Goal: Information Seeking & Learning: Learn about a topic

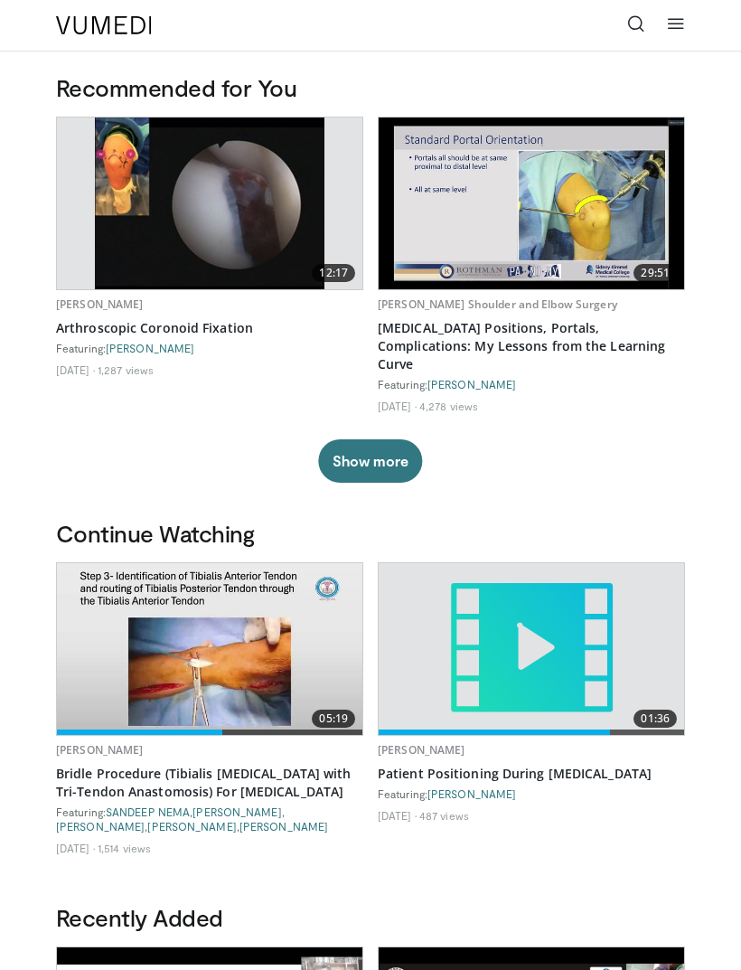
click at [631, 30] on icon at bounding box center [636, 23] width 18 height 18
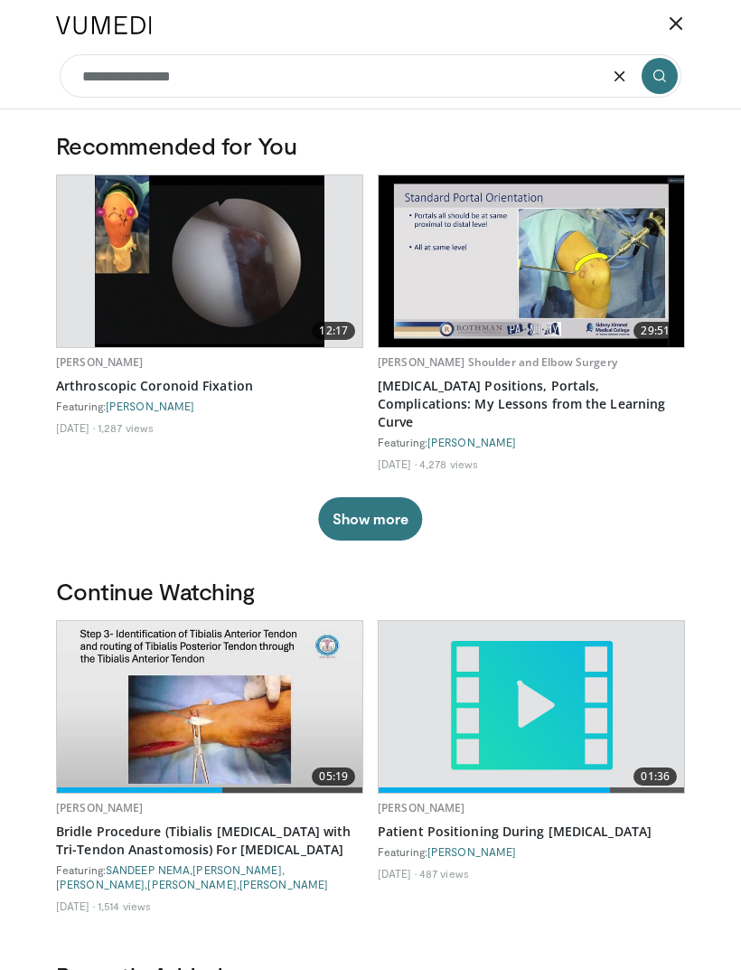
type input "**********"
click at [653, 70] on icon "submit" at bounding box center [659, 76] width 14 height 14
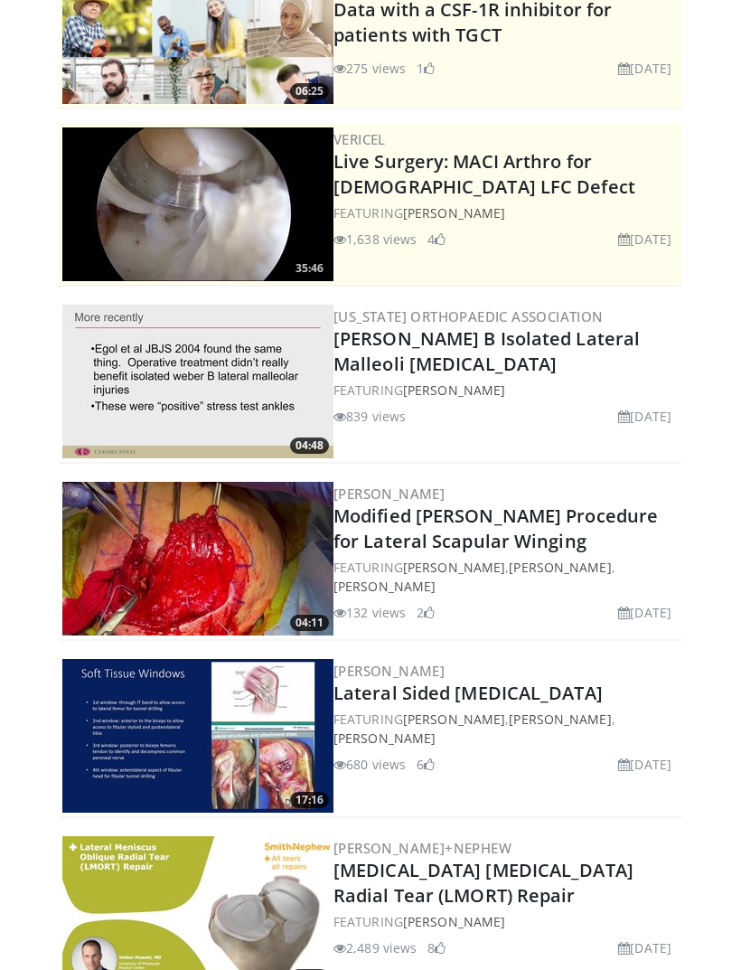
scroll to position [159, 0]
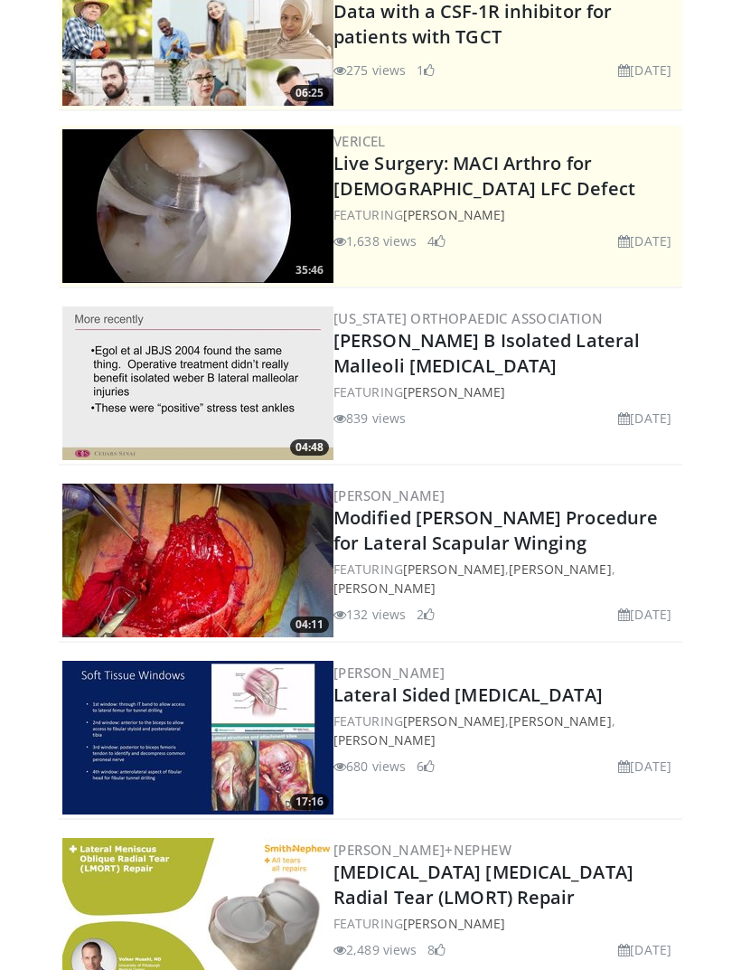
click at [239, 367] on img at bounding box center [197, 383] width 271 height 154
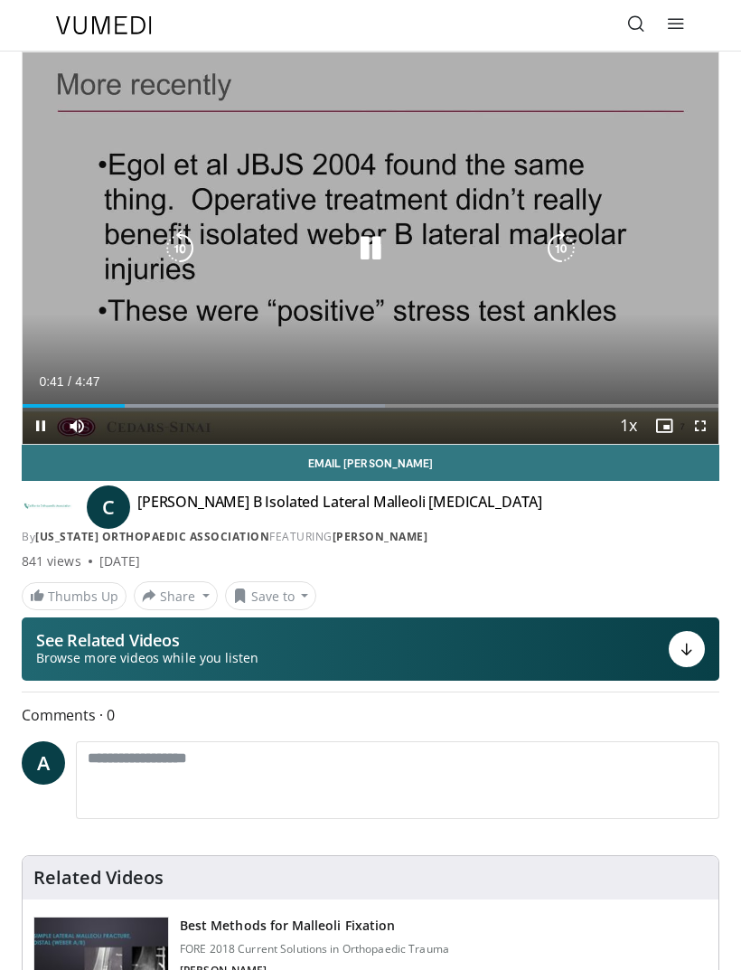
click at [377, 258] on icon "Video Player" at bounding box center [370, 248] width 36 height 36
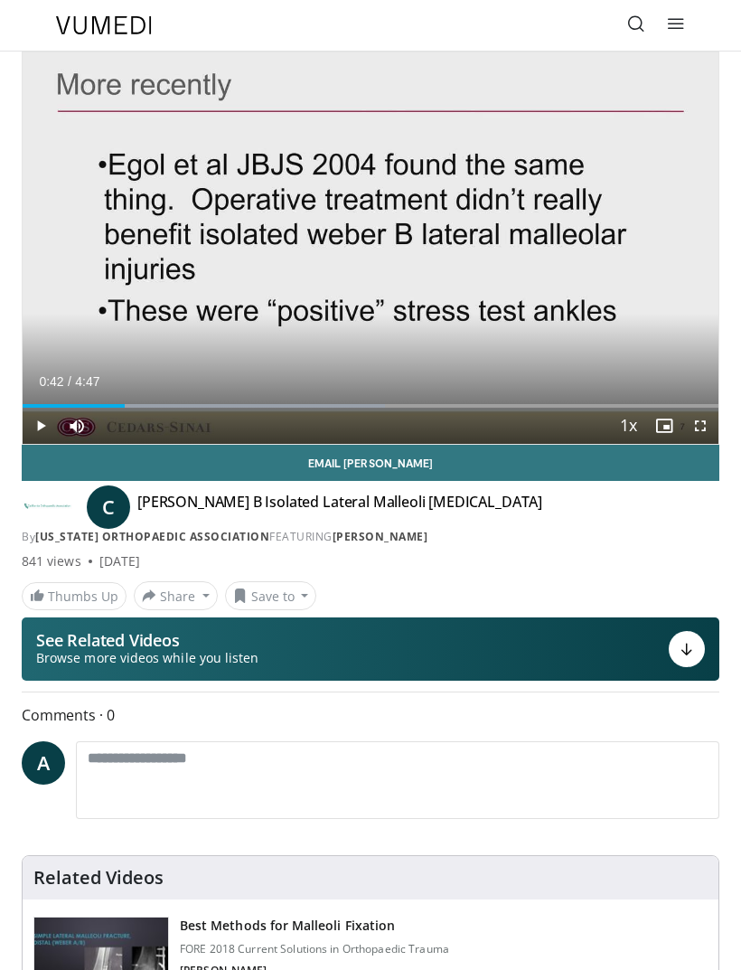
click at [638, 38] on link at bounding box center [636, 25] width 36 height 36
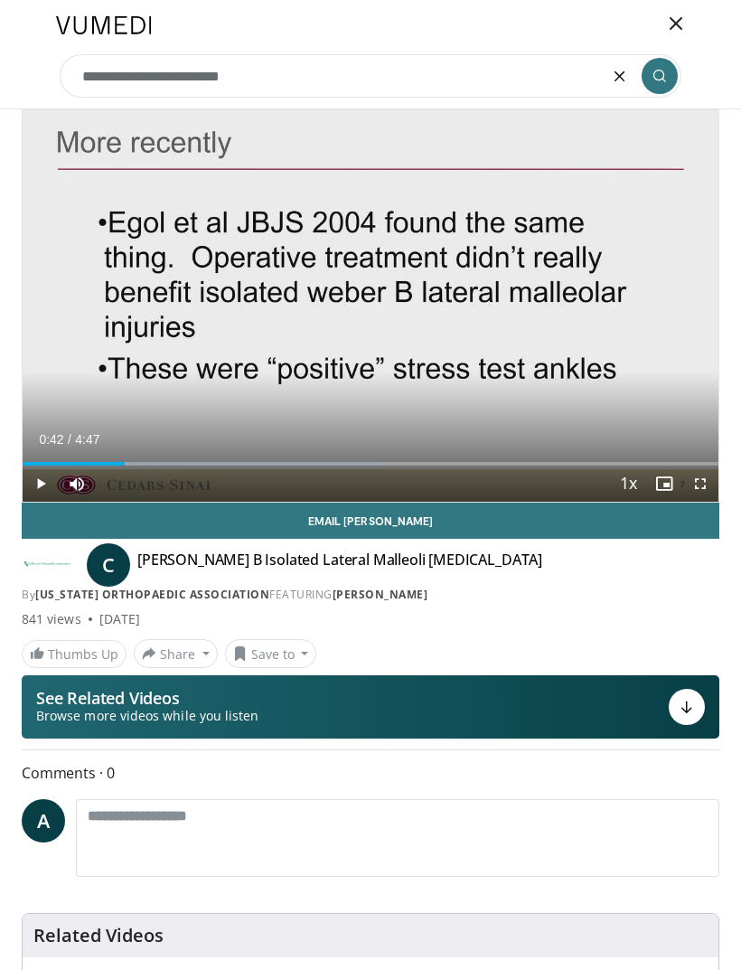
type input "**********"
click at [670, 80] on button "submit" at bounding box center [660, 76] width 36 height 36
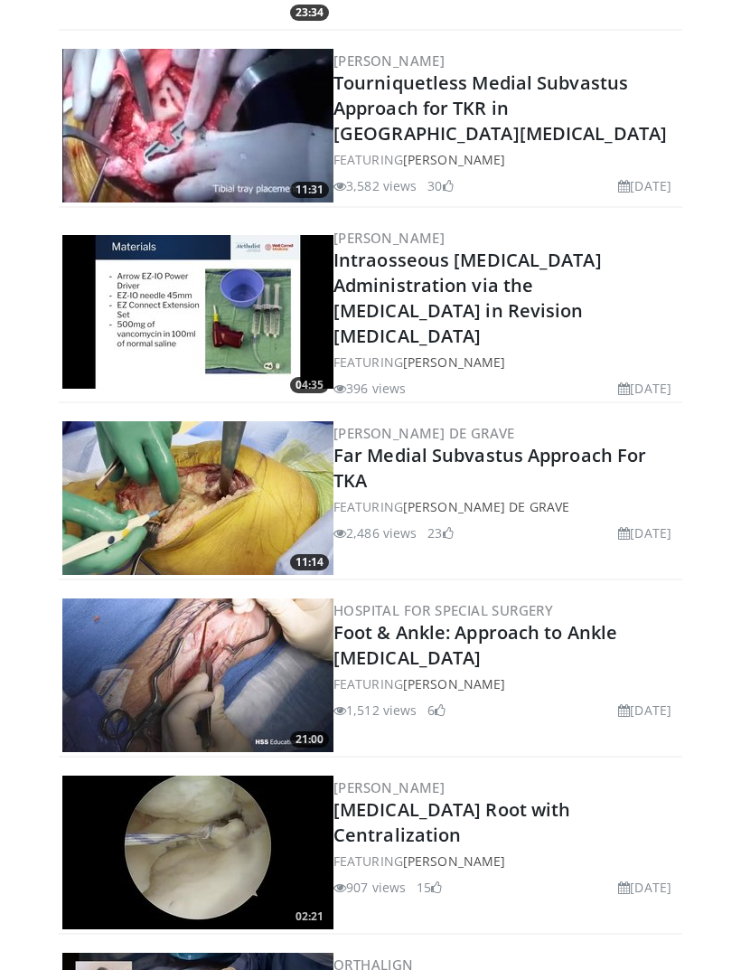
scroll to position [2765, 0]
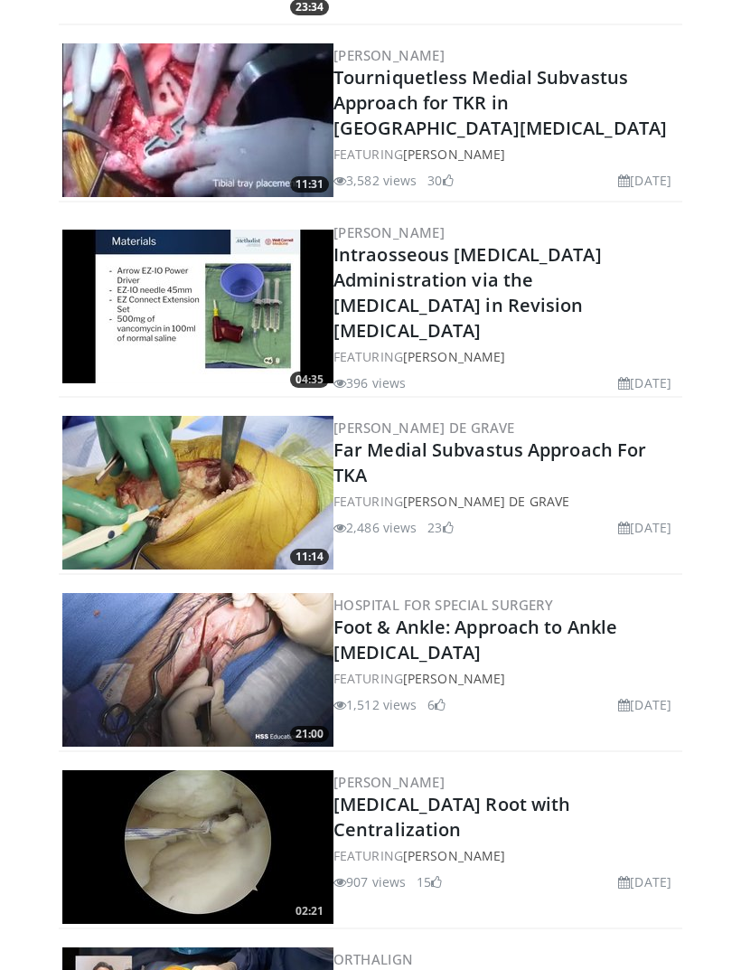
click at [234, 643] on img at bounding box center [197, 671] width 271 height 154
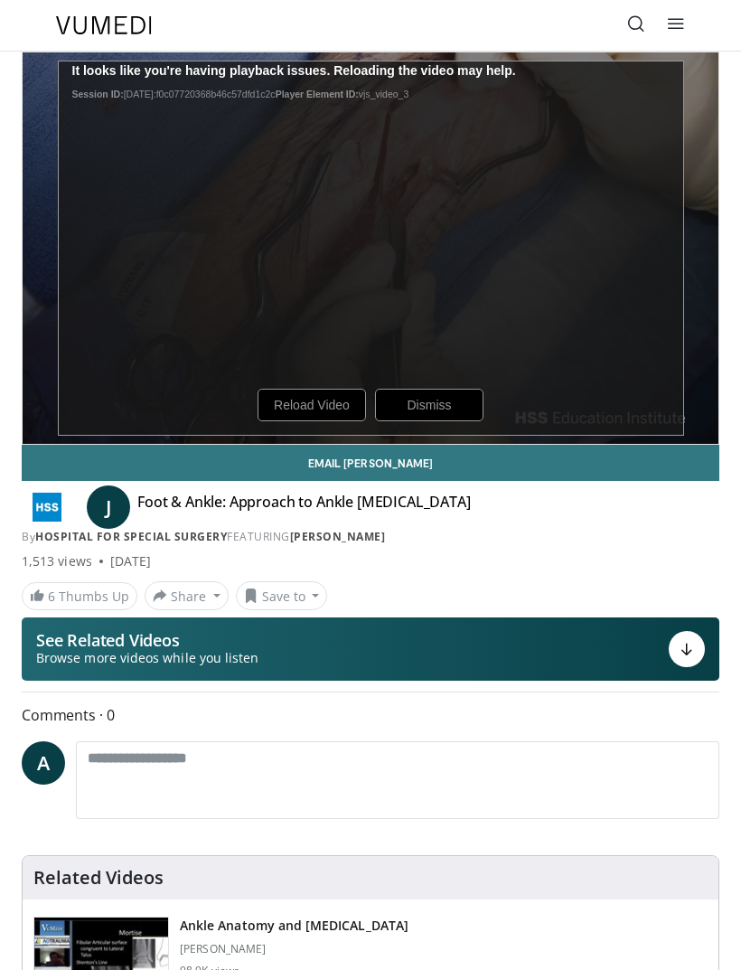
click at [340, 395] on div "10 seconds Tap to unmute" at bounding box center [371, 247] width 696 height 391
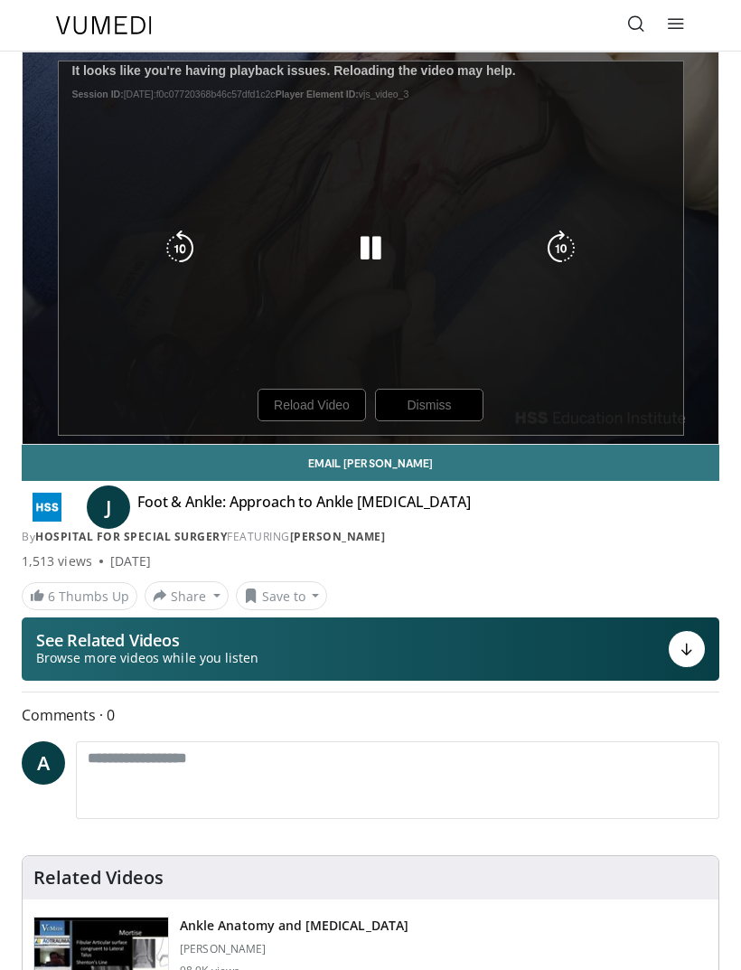
click at [322, 417] on div "10 seconds Tap to unmute" at bounding box center [371, 247] width 696 height 391
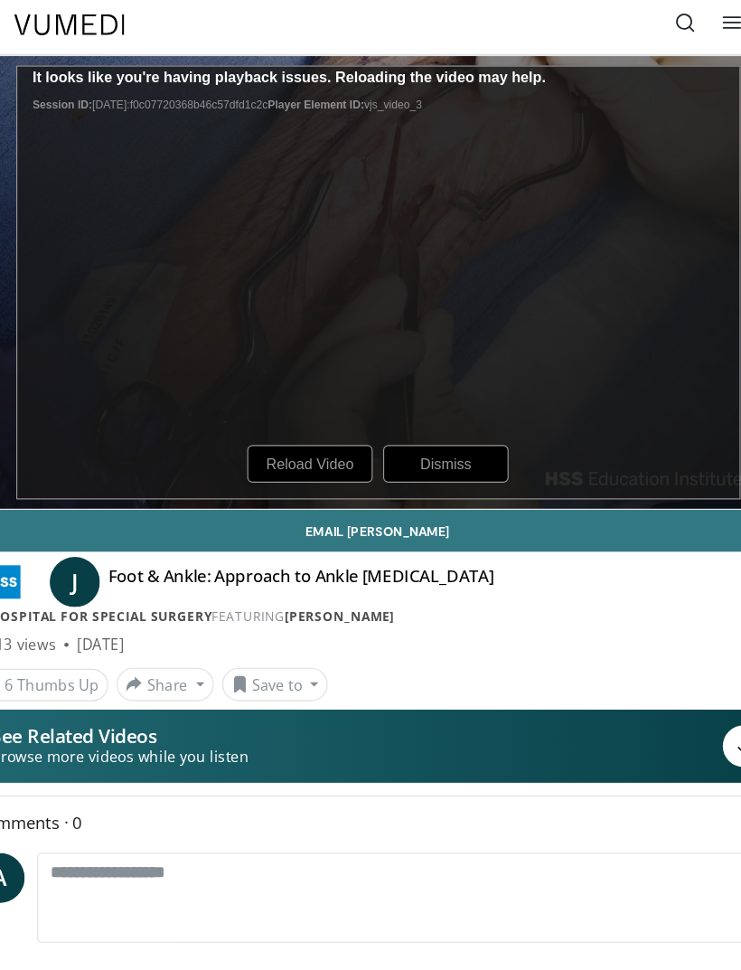
click at [283, 402] on div "10 seconds Tap to unmute" at bounding box center [371, 247] width 696 height 391
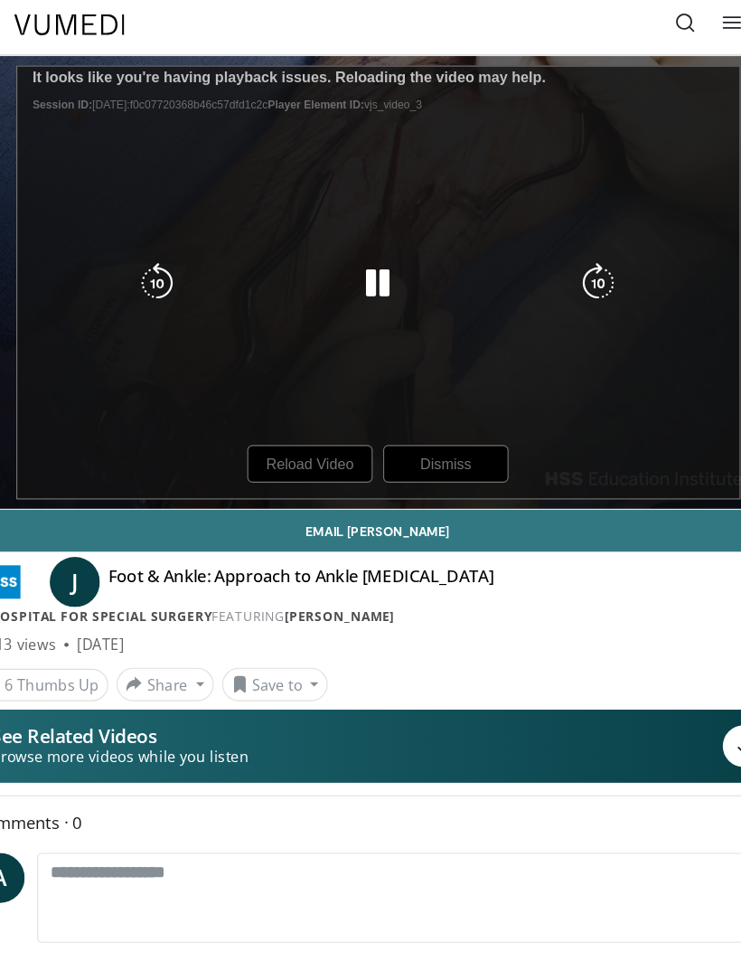
click at [352, 233] on icon "Video Player" at bounding box center [370, 248] width 36 height 36
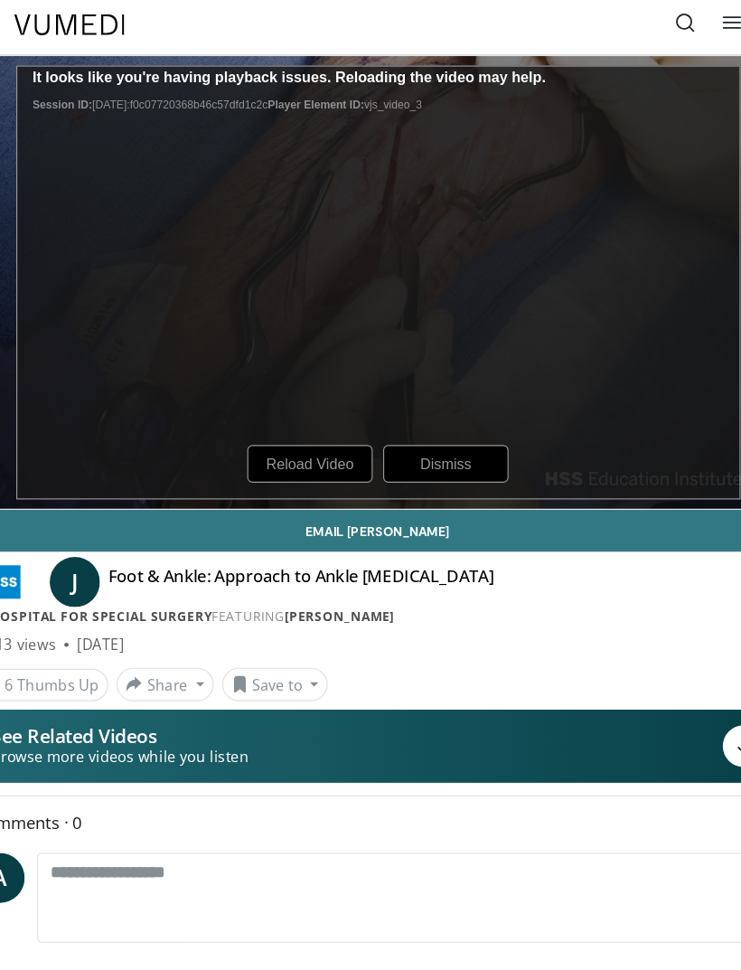
click at [282, 398] on div "10 seconds Tap to unmute" at bounding box center [371, 247] width 696 height 391
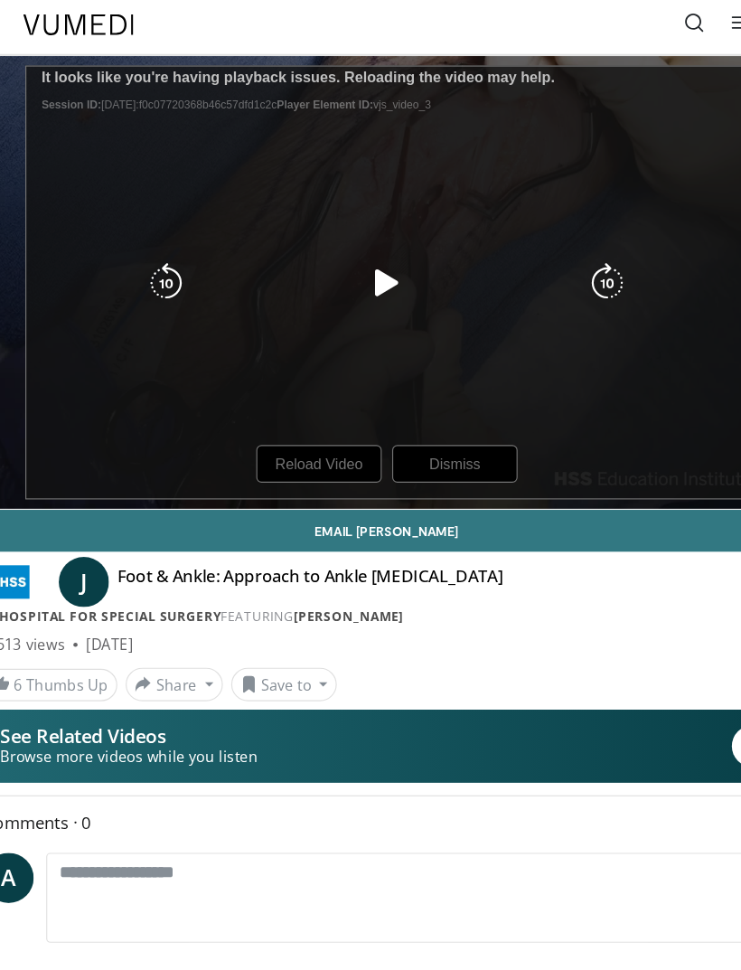
click at [268, 391] on div "10 seconds Tap to unmute" at bounding box center [371, 247] width 696 height 391
click at [352, 248] on icon "Video Player" at bounding box center [370, 248] width 36 height 36
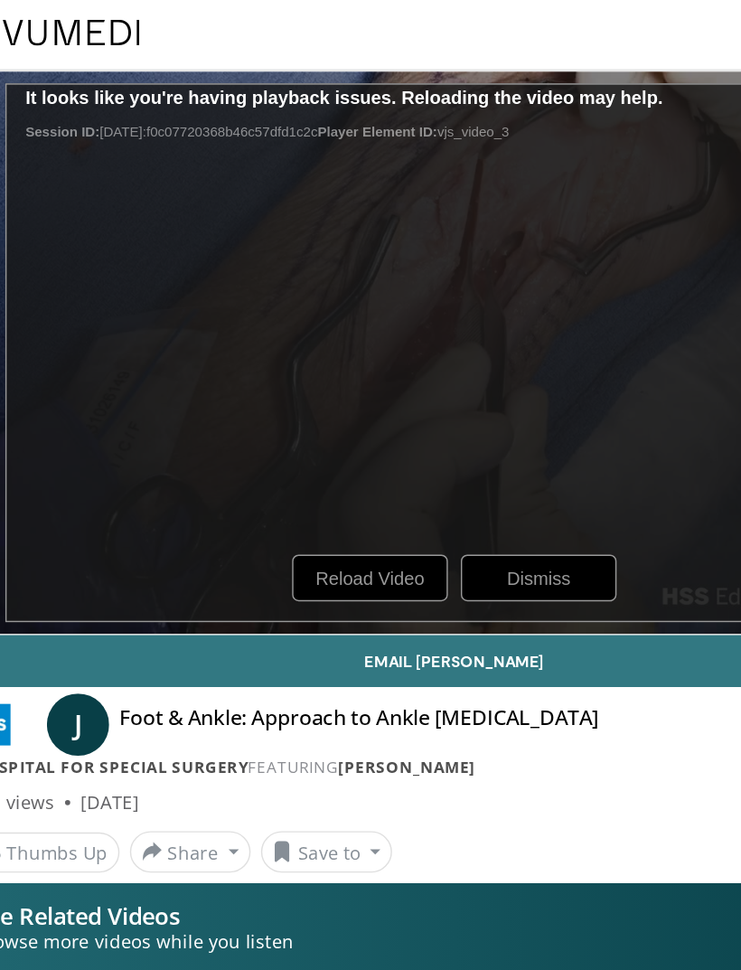
click at [261, 410] on div "10 seconds Tap to unmute" at bounding box center [371, 247] width 696 height 391
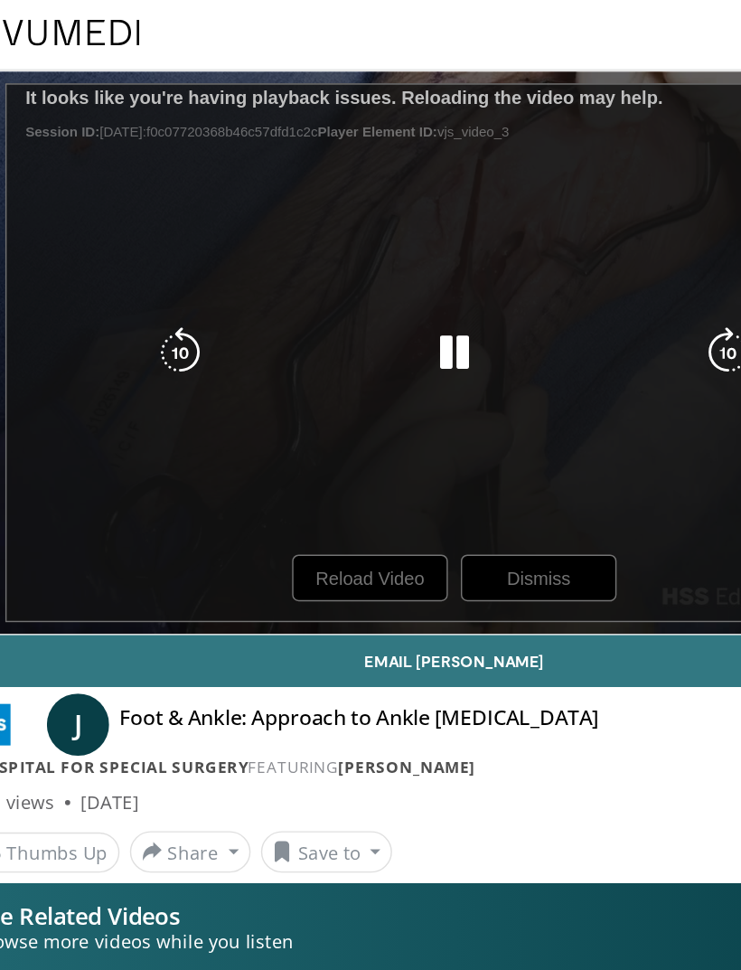
click at [278, 402] on div "10 seconds Tap to unmute" at bounding box center [371, 247] width 696 height 391
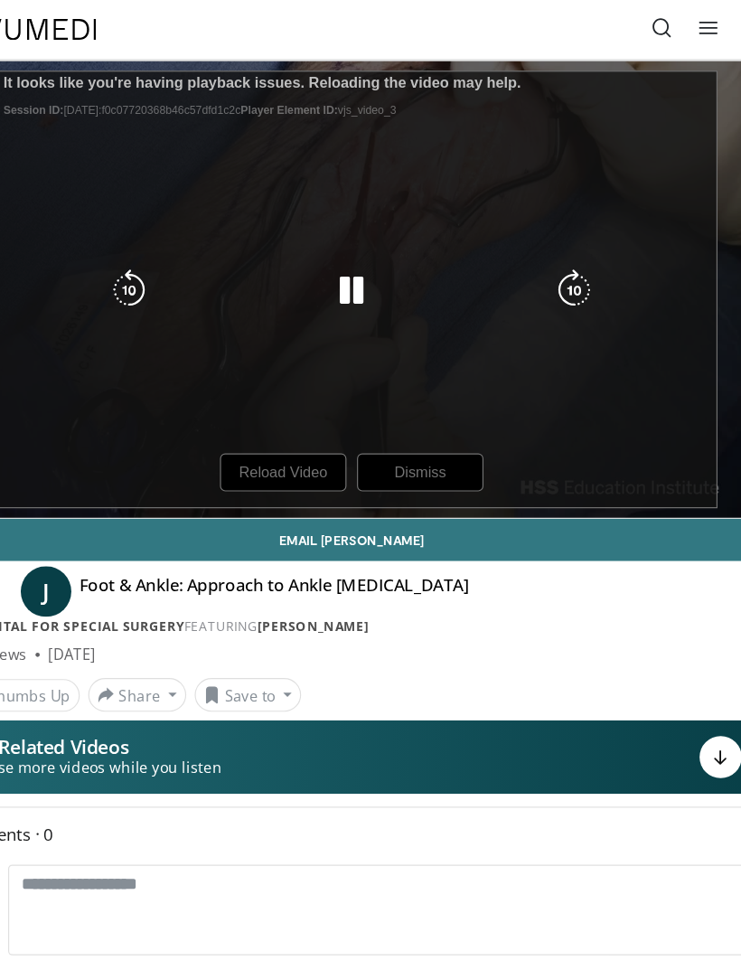
click at [267, 412] on div "10 seconds Tap to unmute" at bounding box center [371, 247] width 696 height 391
click at [260, 416] on div "10 seconds Tap to unmute" at bounding box center [371, 247] width 696 height 391
click at [249, 401] on div "10 seconds Tap to unmute" at bounding box center [371, 247] width 696 height 391
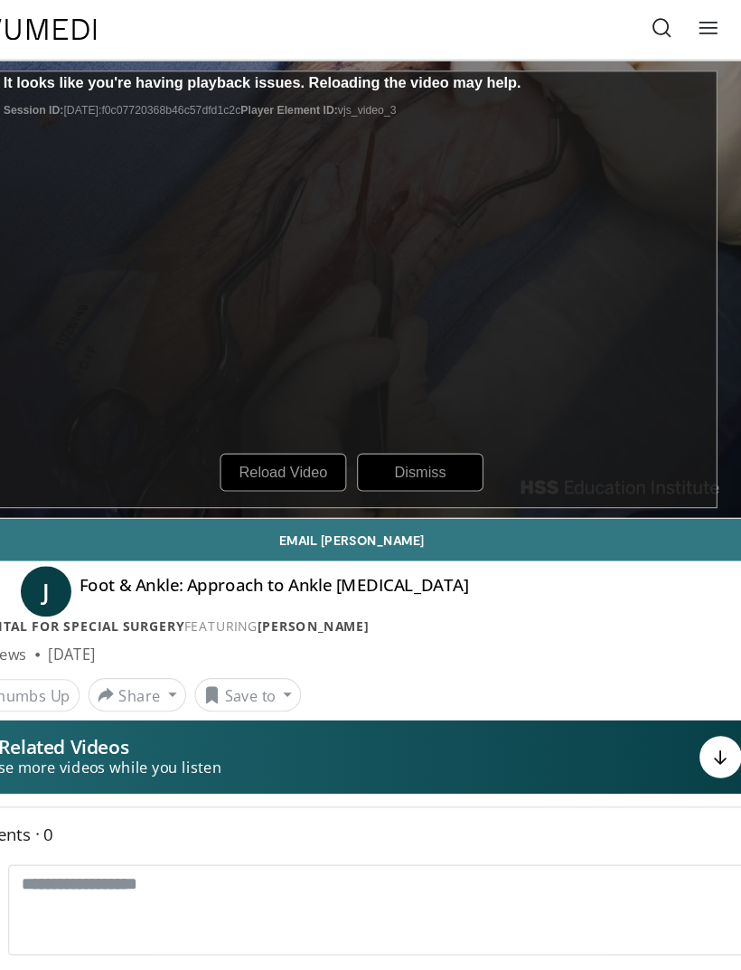
click at [407, 291] on div "10 seconds Tap to unmute" at bounding box center [371, 247] width 696 height 391
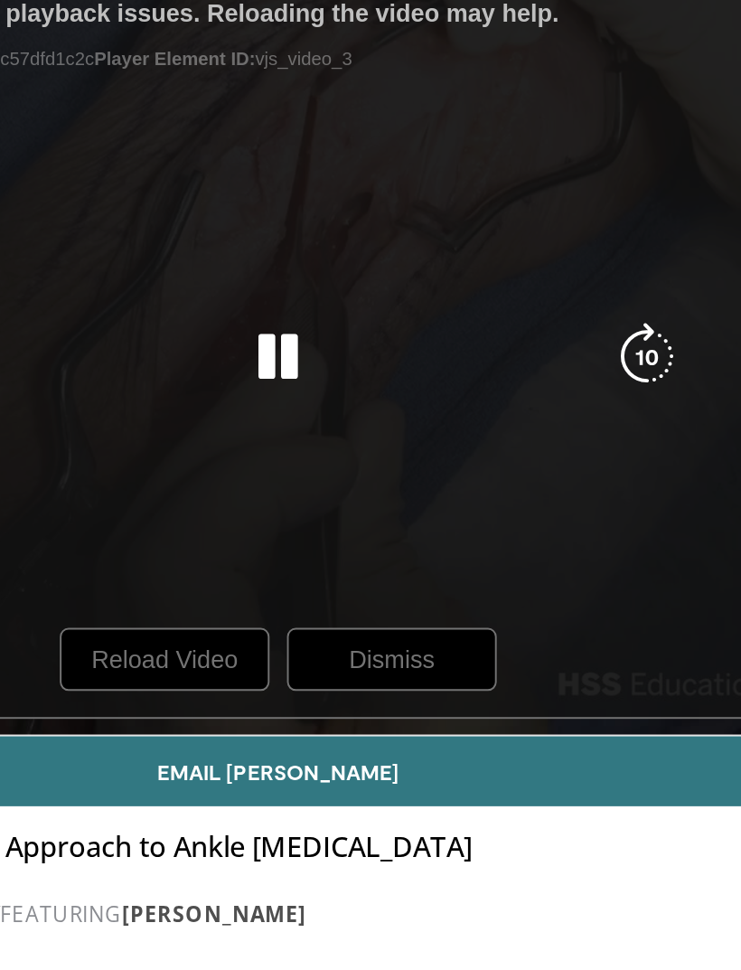
click at [109, 331] on div "10 seconds Tap to unmute" at bounding box center [371, 247] width 696 height 391
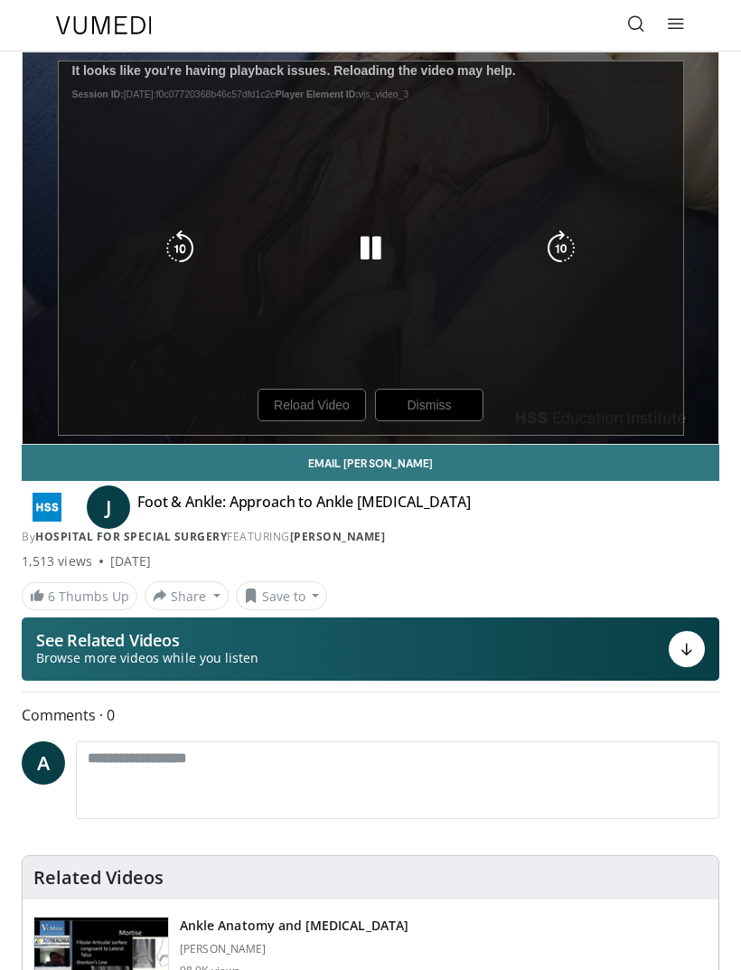
click at [339, 402] on div "10 seconds Tap to unmute" at bounding box center [371, 247] width 696 height 391
click at [377, 241] on icon "Video Player" at bounding box center [370, 248] width 36 height 36
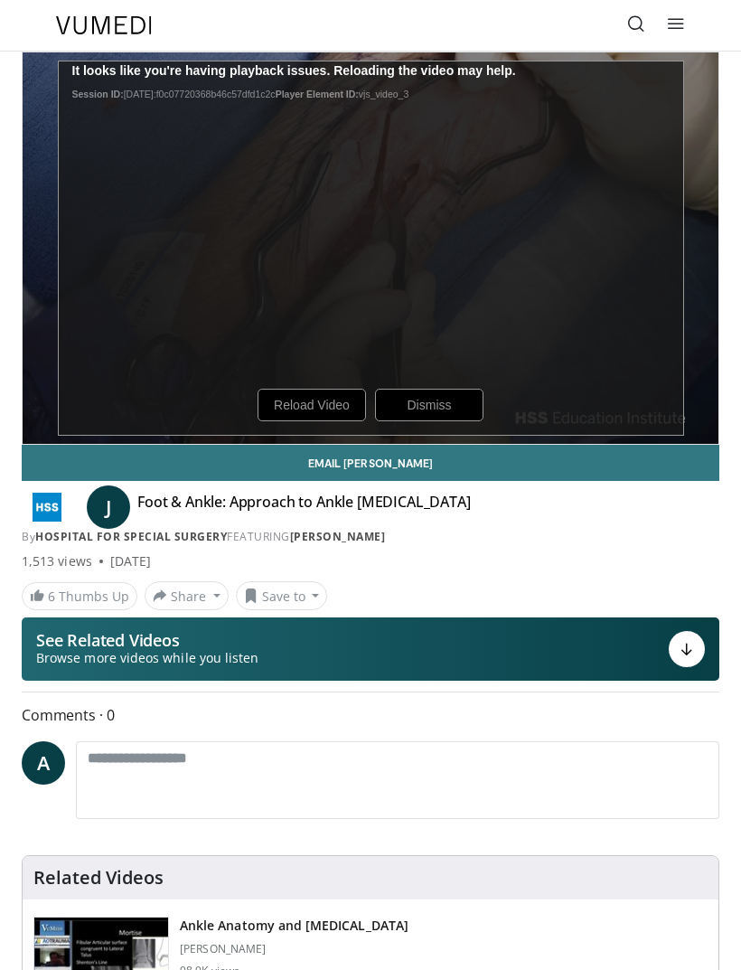
click at [324, 415] on div "10 seconds Tap to unmute" at bounding box center [371, 247] width 696 height 391
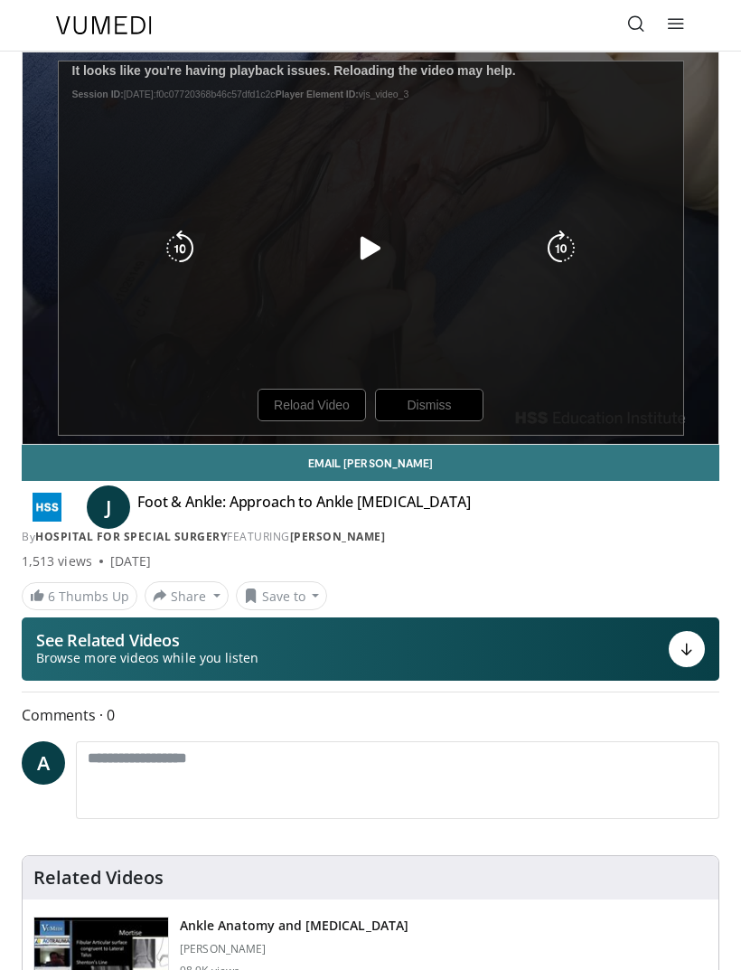
click at [323, 408] on div "10 seconds Tap to unmute" at bounding box center [371, 247] width 696 height 391
click at [313, 397] on div "10 seconds Tap to unmute" at bounding box center [371, 247] width 696 height 391
click at [317, 408] on div "10 seconds Tap to unmute" at bounding box center [371, 247] width 696 height 391
click at [379, 249] on icon "Video Player" at bounding box center [370, 248] width 36 height 36
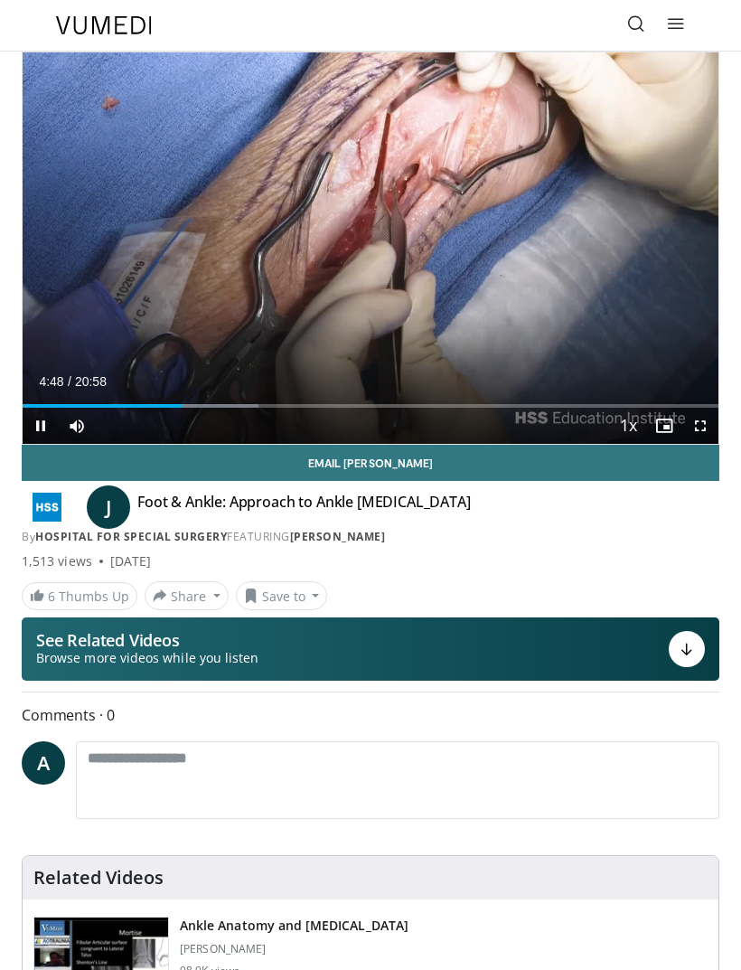
click at [448, 164] on div "10 seconds Tap to unmute" at bounding box center [371, 247] width 696 height 391
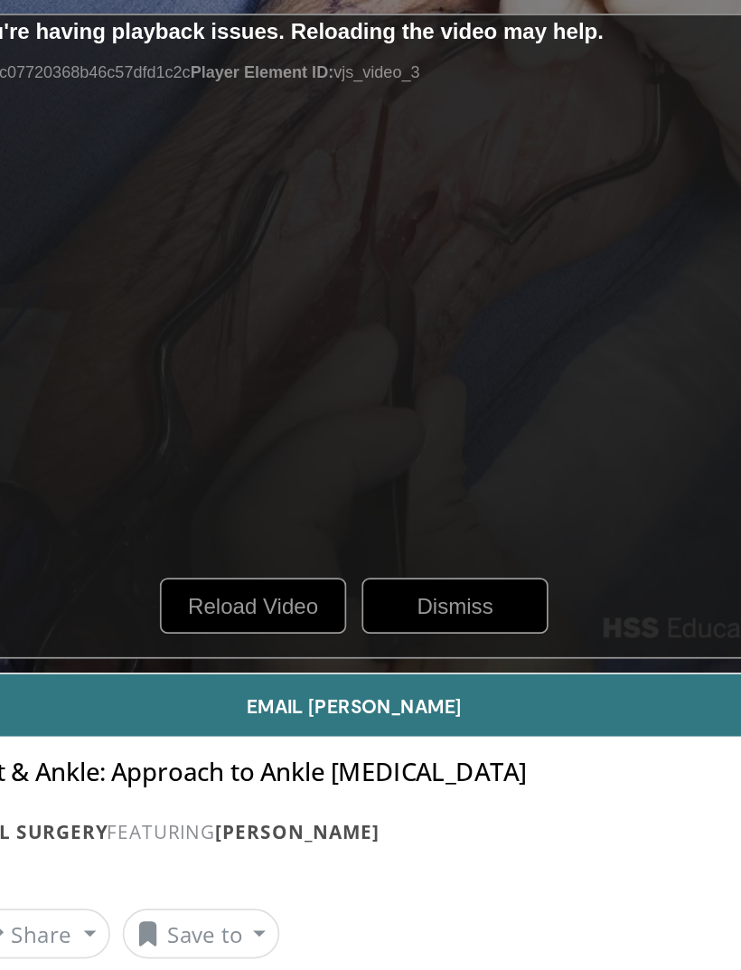
click at [164, 363] on div "10 seconds Tap to unmute" at bounding box center [371, 247] width 696 height 391
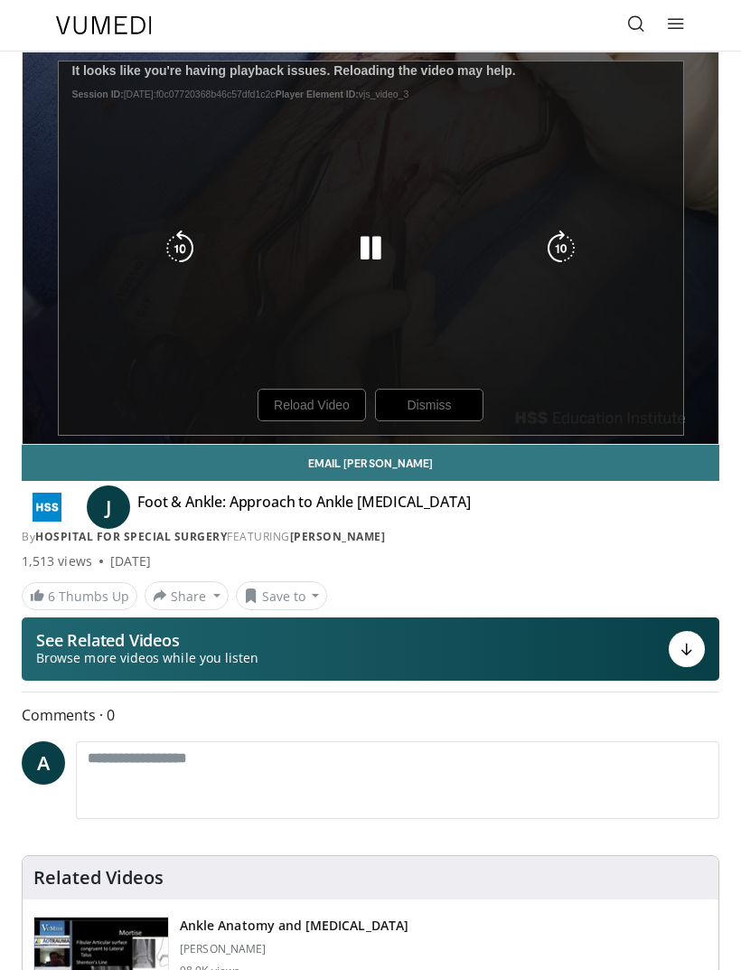
click at [377, 260] on icon "Video Player" at bounding box center [370, 248] width 36 height 36
click at [321, 408] on div "10 seconds Tap to unmute" at bounding box center [371, 247] width 696 height 391
click at [302, 406] on div "10 seconds Tap to unmute" at bounding box center [371, 247] width 696 height 391
click at [379, 251] on icon "Video Player" at bounding box center [370, 248] width 36 height 36
click at [321, 410] on div "10 seconds Tap to unmute" at bounding box center [371, 247] width 696 height 391
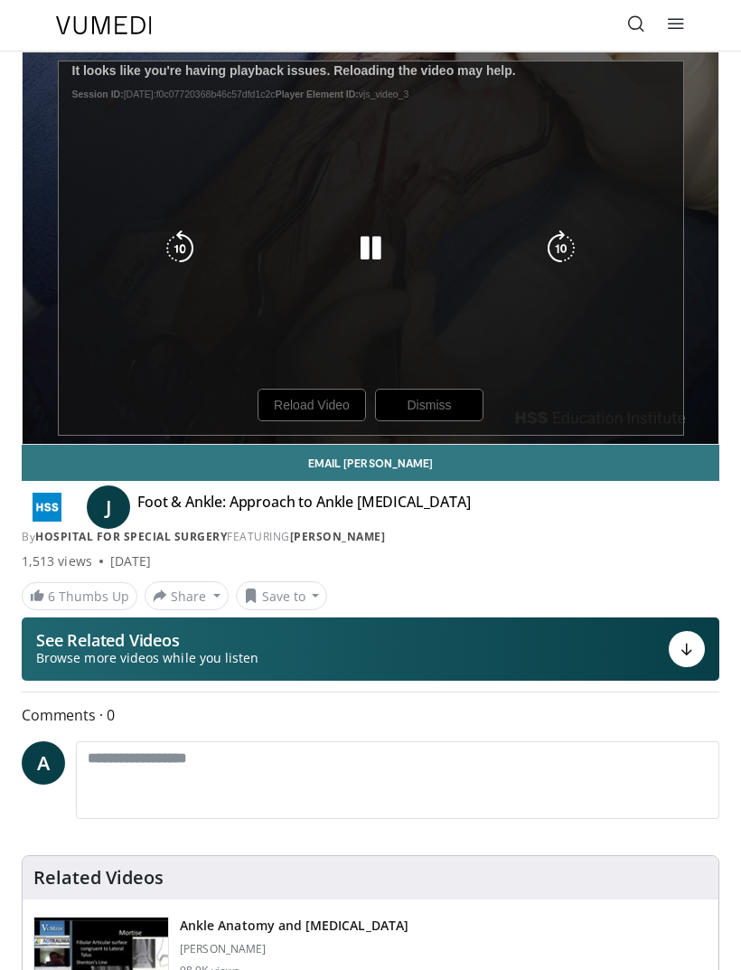
click at [323, 408] on div "10 seconds Tap to unmute" at bounding box center [371, 247] width 696 height 391
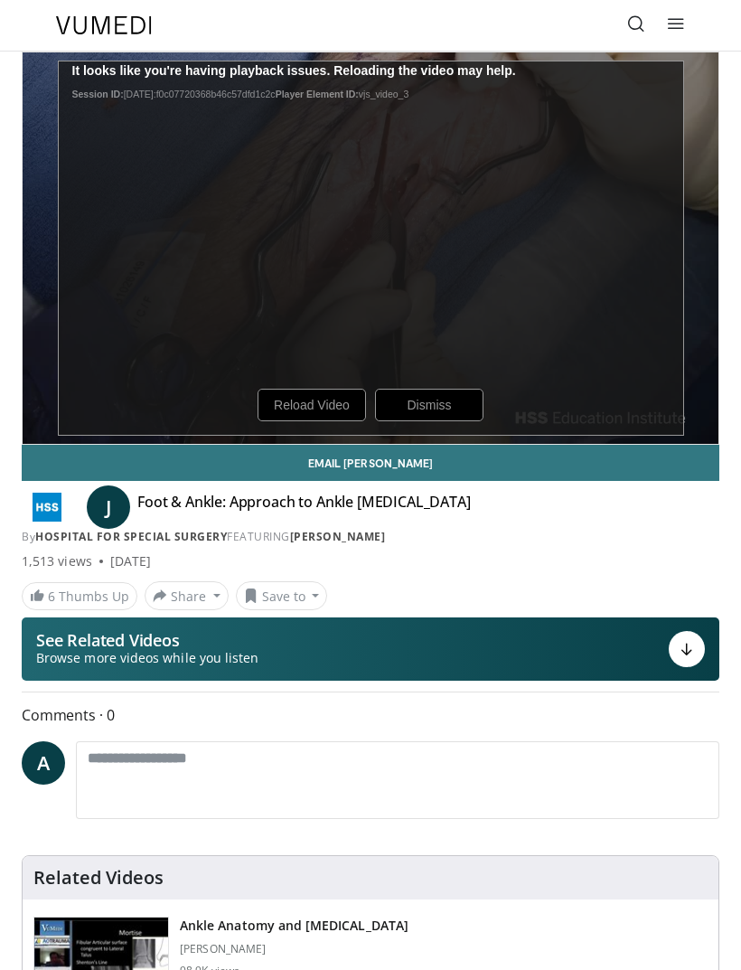
click at [321, 430] on div "10 seconds Tap to unmute" at bounding box center [371, 247] width 696 height 391
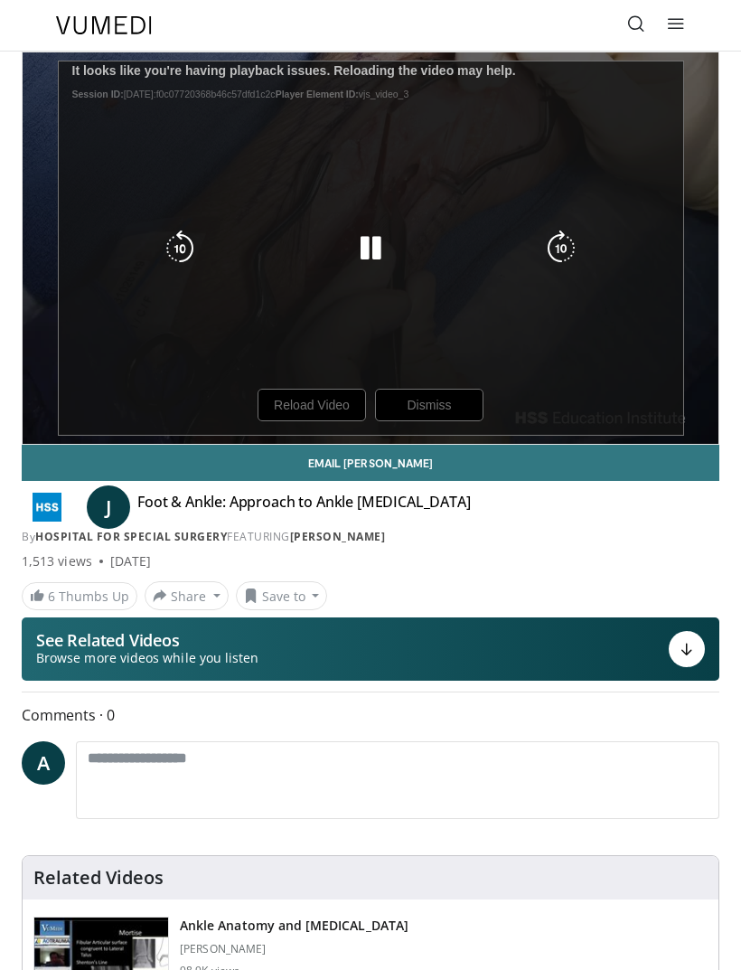
click at [371, 249] on icon "Video Player" at bounding box center [370, 248] width 36 height 36
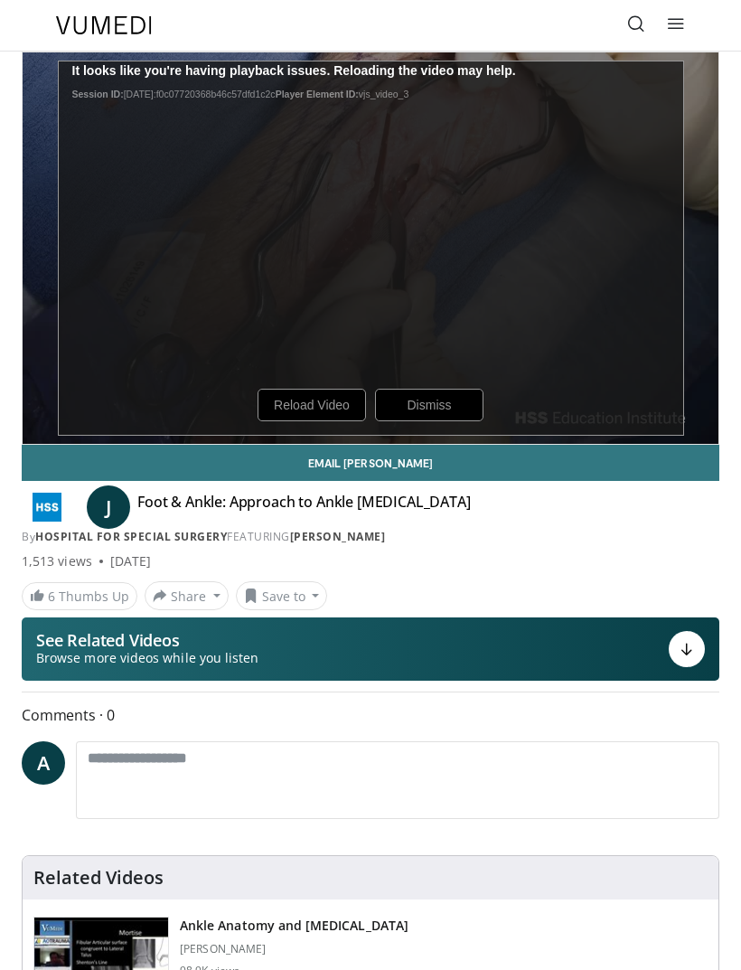
click at [324, 400] on div "10 seconds Tap to unmute" at bounding box center [371, 247] width 696 height 391
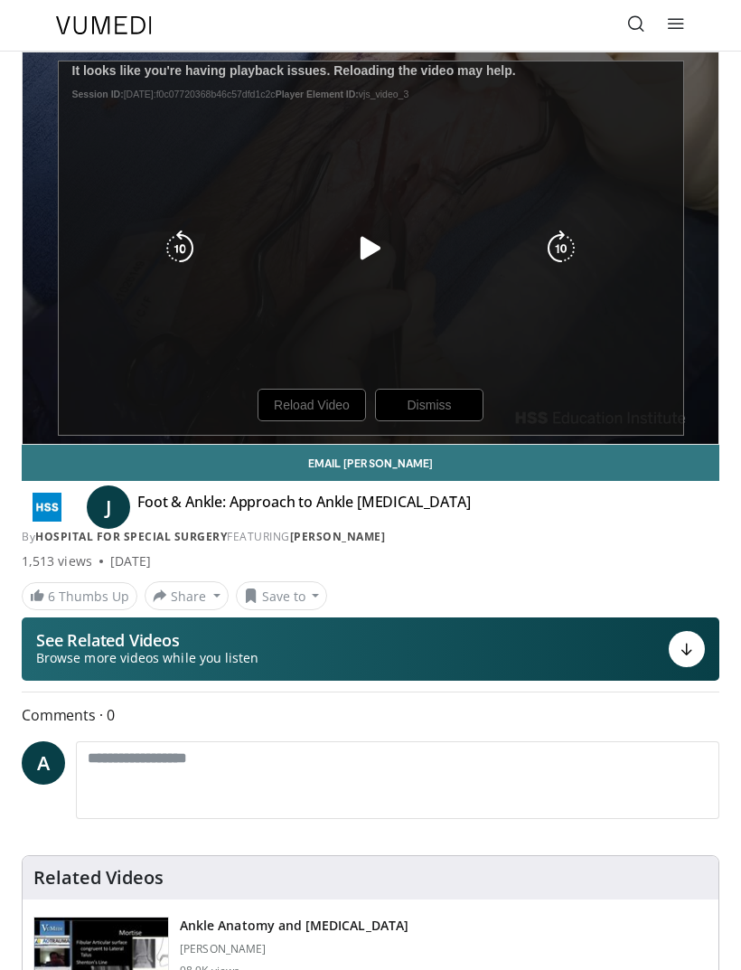
click at [367, 254] on icon "Video Player" at bounding box center [370, 248] width 36 height 36
click at [375, 257] on icon "Video Player" at bounding box center [370, 248] width 36 height 36
click at [323, 407] on div "10 seconds Tap to unmute" at bounding box center [371, 247] width 696 height 391
click at [368, 234] on icon "Video Player" at bounding box center [370, 248] width 36 height 36
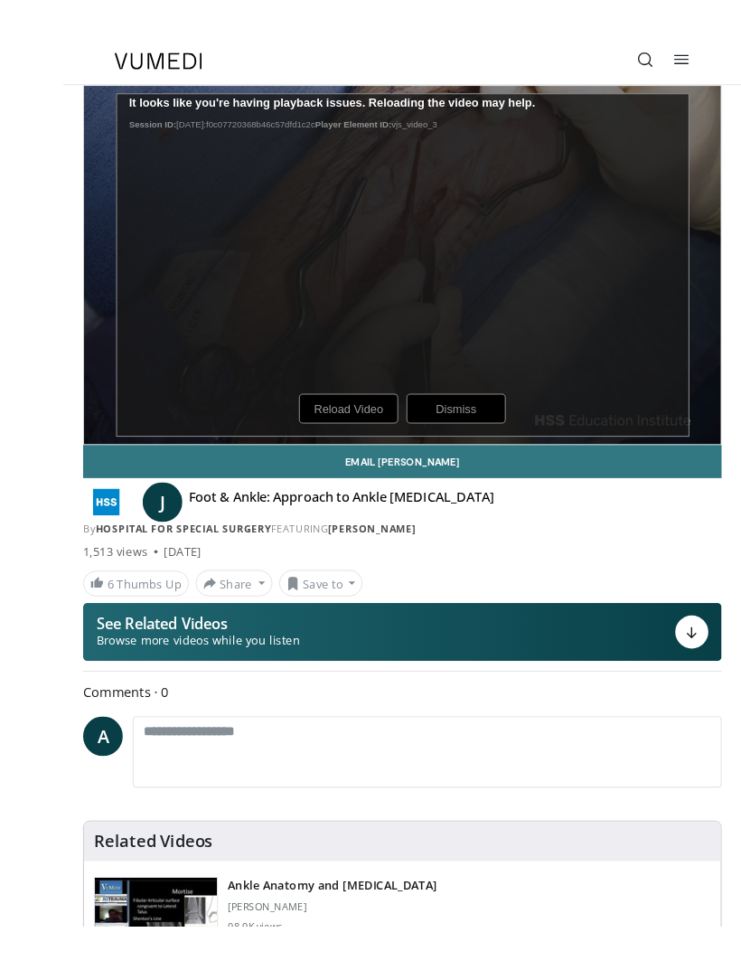
scroll to position [7, 0]
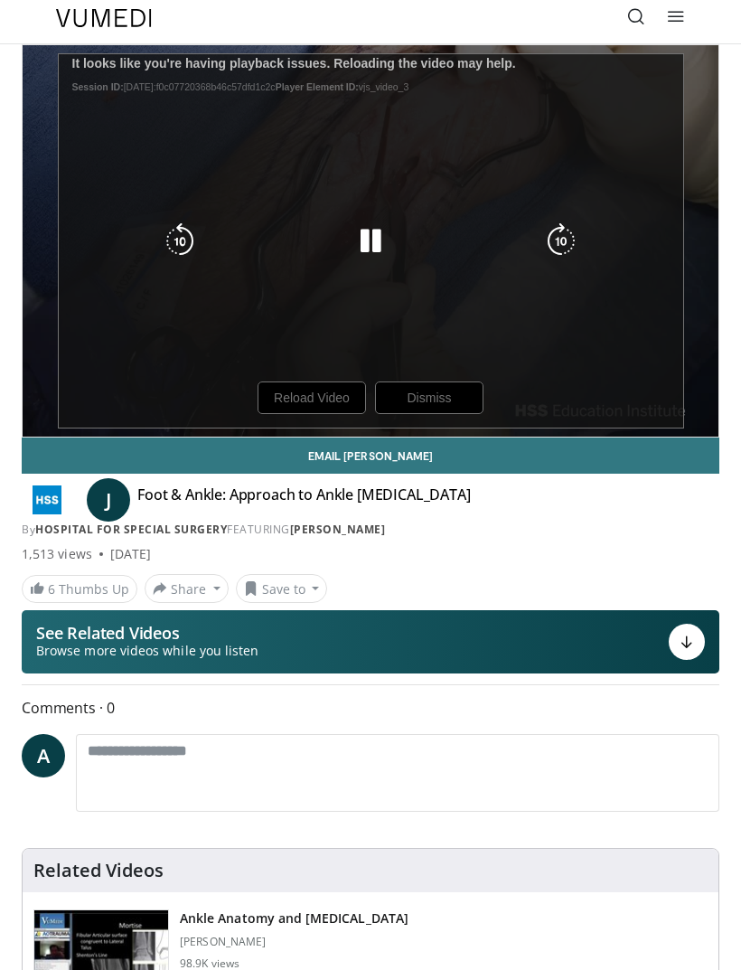
click at [379, 226] on icon "Video Player" at bounding box center [370, 241] width 36 height 36
click at [318, 385] on div "10 seconds Tap to unmute" at bounding box center [371, 240] width 696 height 391
click at [381, 241] on icon "Video Player" at bounding box center [370, 241] width 36 height 36
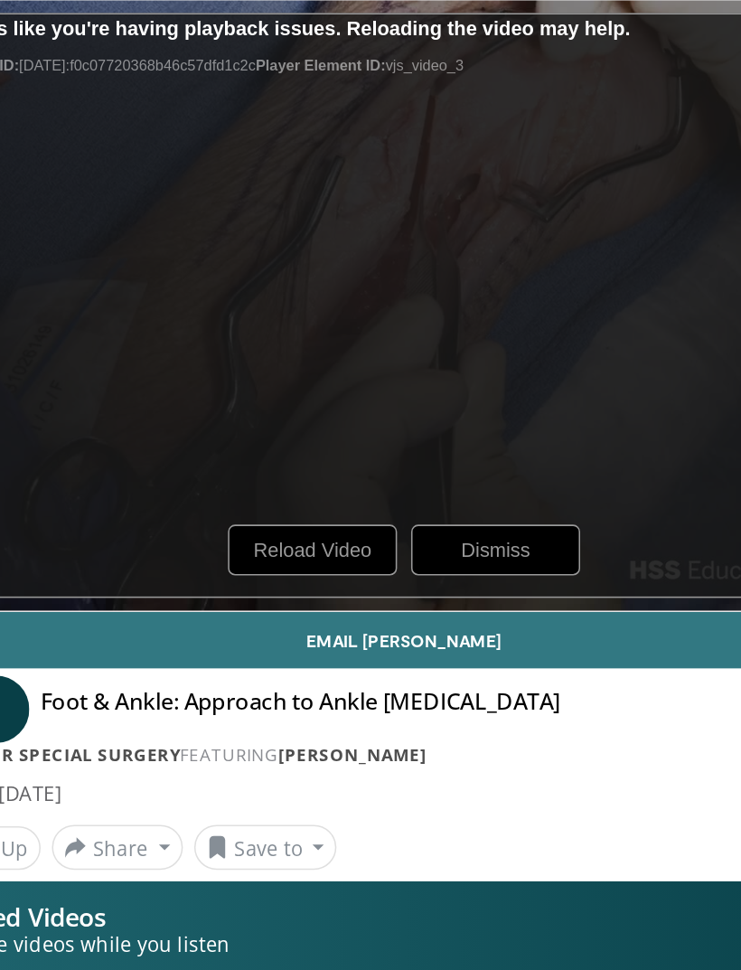
scroll to position [0, 0]
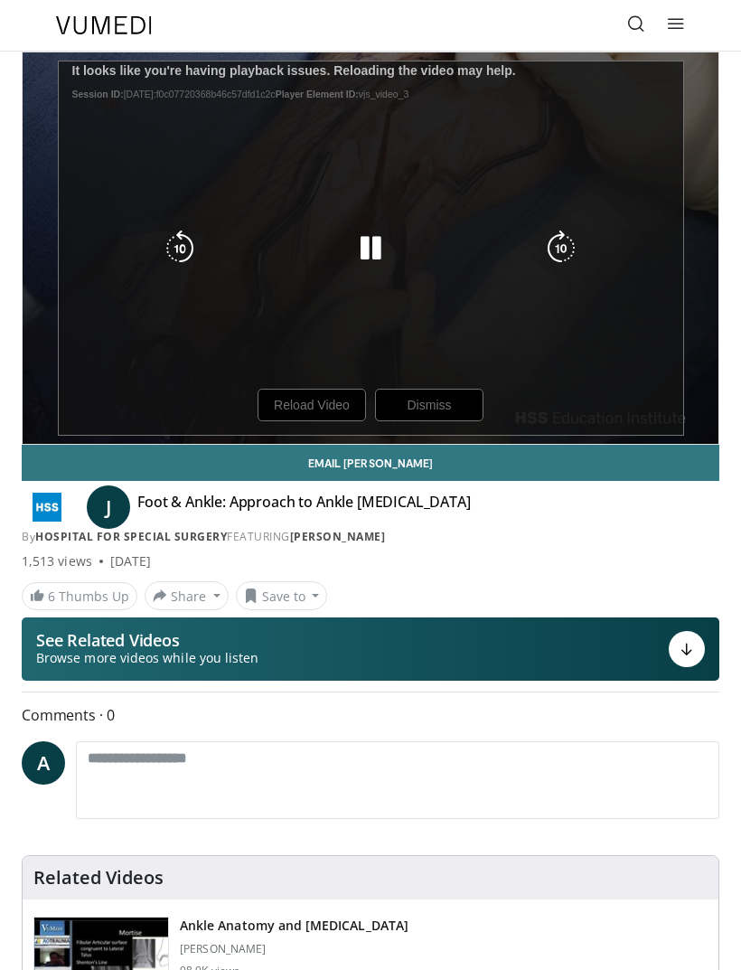
click at [374, 225] on div "10 seconds Tap to unmute" at bounding box center [371, 247] width 696 height 391
click at [380, 233] on icon "Video Player" at bounding box center [370, 248] width 36 height 36
click at [327, 398] on div "10 seconds Tap to unmute" at bounding box center [371, 247] width 696 height 391
click at [370, 242] on icon "Video Player" at bounding box center [370, 248] width 36 height 36
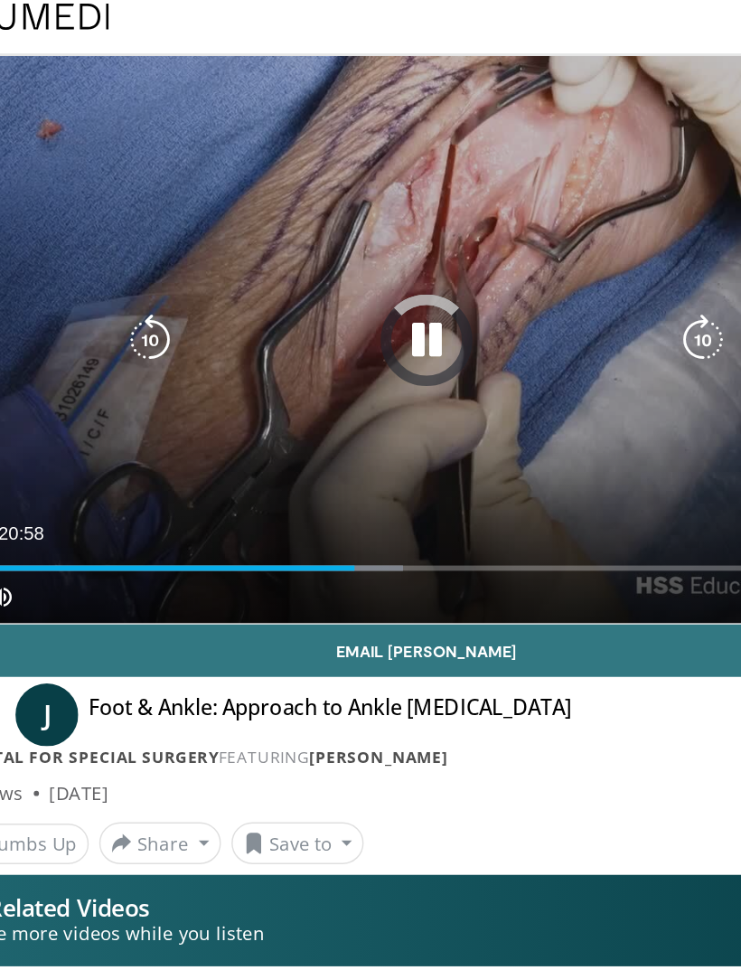
click at [367, 108] on div "10 seconds Tap to unmute" at bounding box center [371, 247] width 696 height 391
click at [352, 238] on icon "Video Player" at bounding box center [370, 248] width 36 height 36
